Goal: Book appointment/travel/reservation

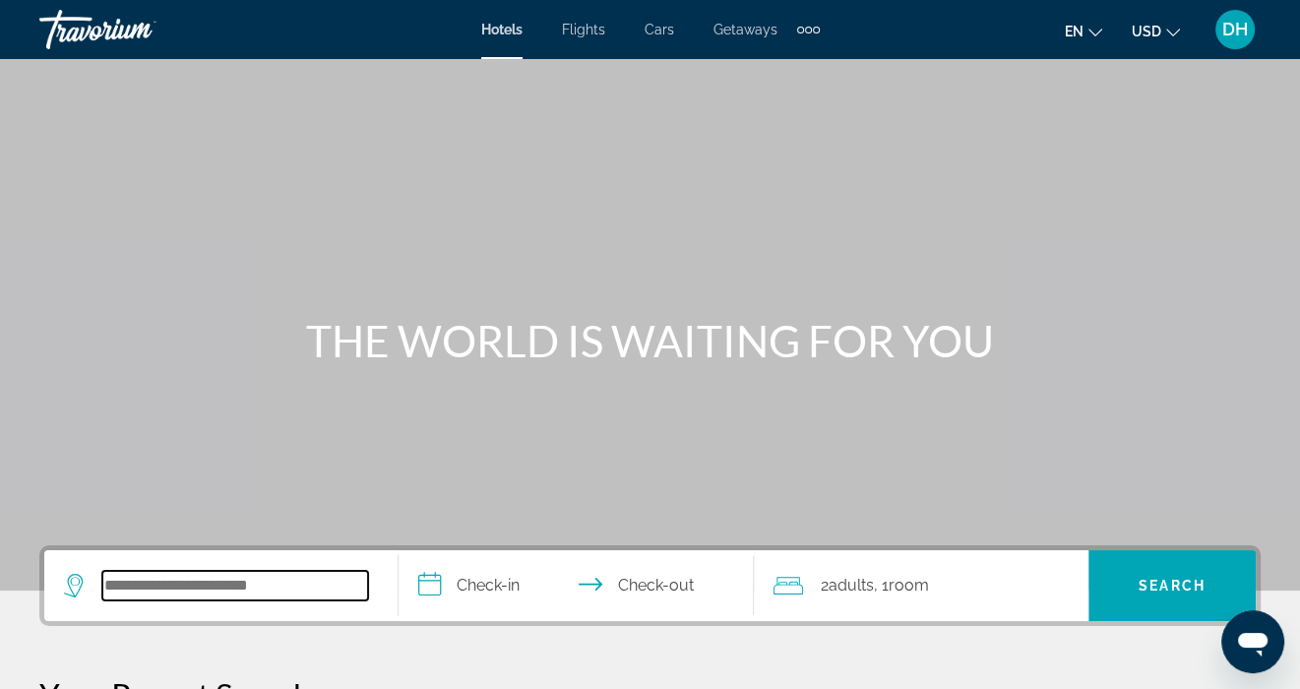
click at [226, 585] on input "Search hotel destination" at bounding box center [235, 586] width 266 height 30
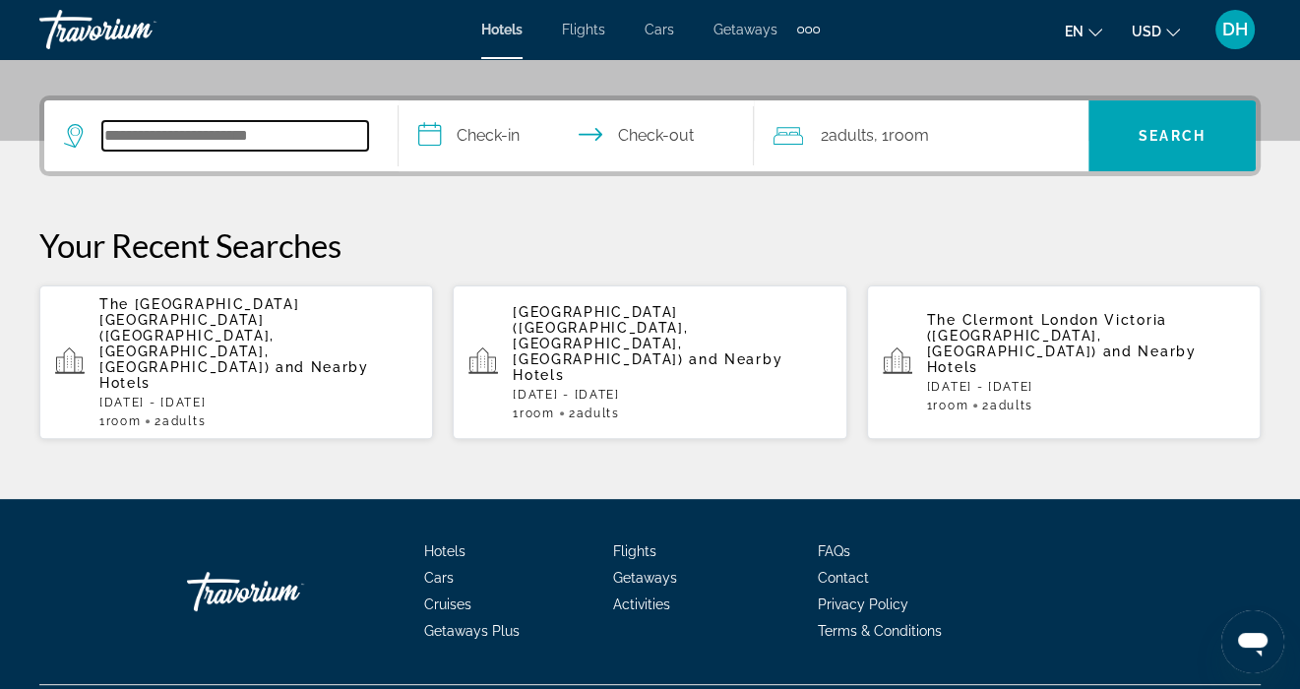
scroll to position [453, 0]
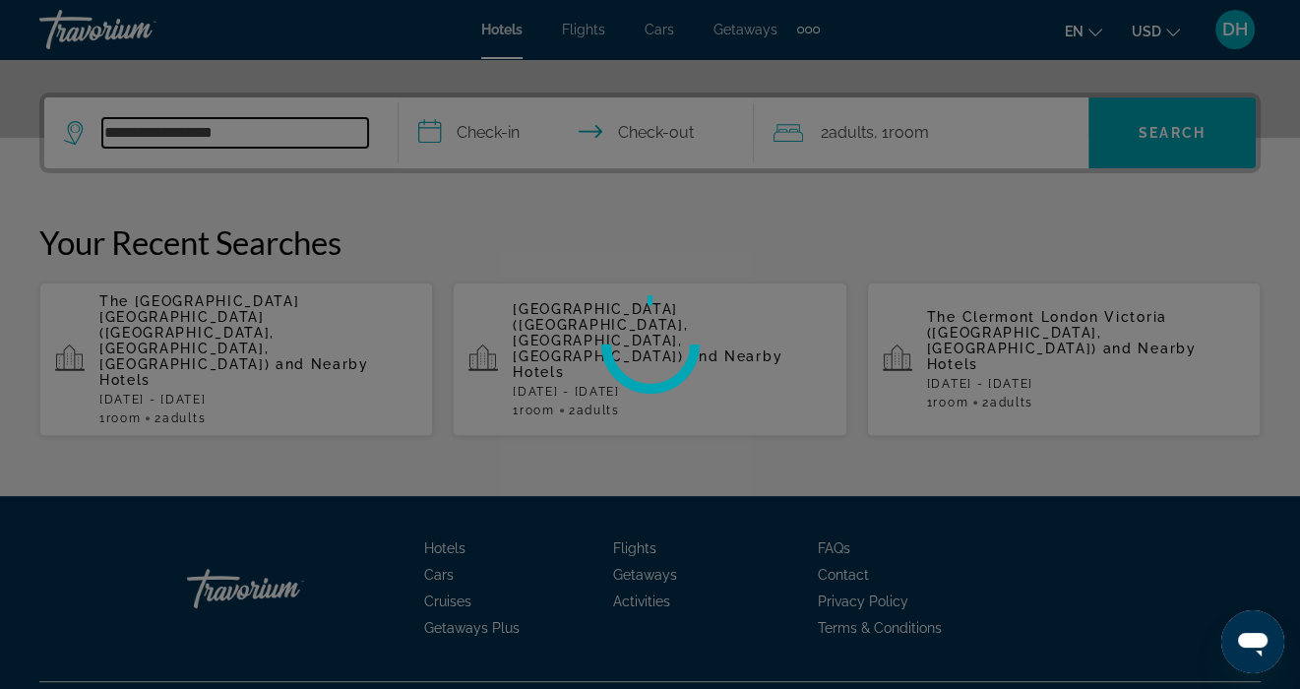
type input "**********"
click at [583, 225] on div at bounding box center [650, 344] width 1300 height 689
click at [263, 129] on div at bounding box center [650, 344] width 1300 height 689
click at [198, 116] on div at bounding box center [650, 344] width 1300 height 689
click at [179, 134] on div at bounding box center [650, 344] width 1300 height 689
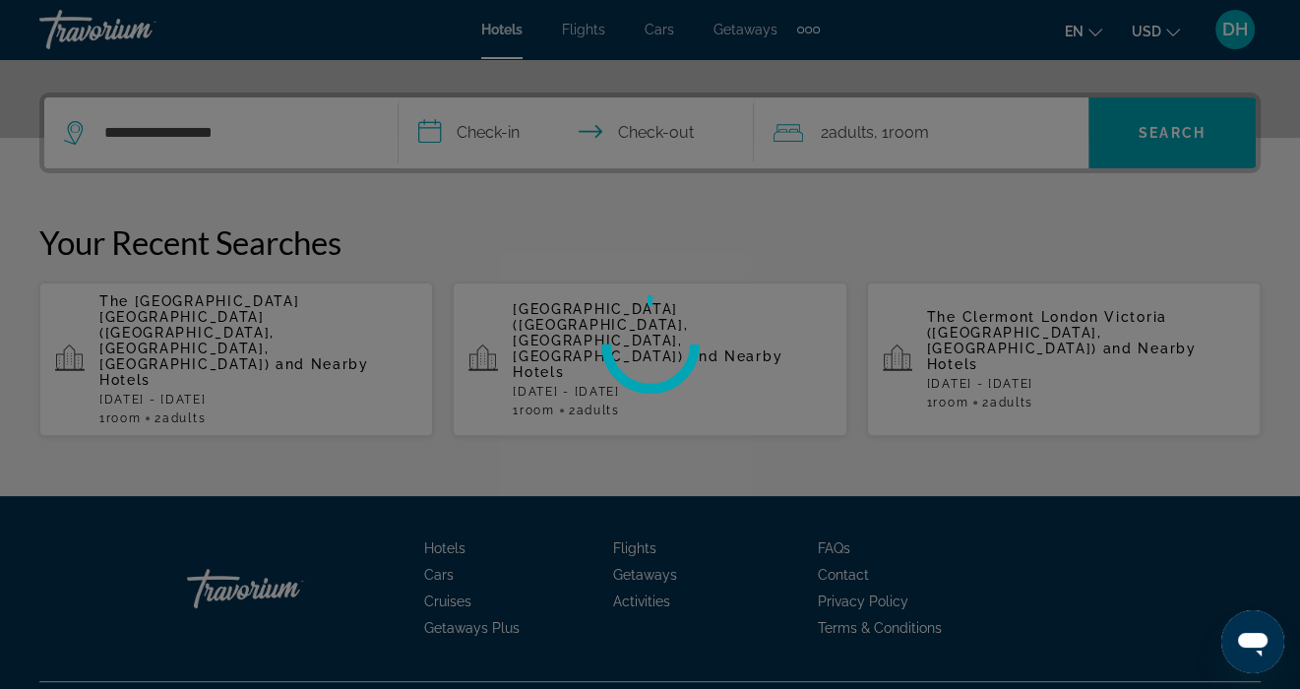
click at [179, 134] on div at bounding box center [650, 344] width 1300 height 689
click at [290, 135] on div at bounding box center [650, 344] width 1300 height 689
click at [344, 124] on div at bounding box center [650, 344] width 1300 height 689
click at [132, 652] on div at bounding box center [650, 344] width 1300 height 689
